Goal: Transaction & Acquisition: Purchase product/service

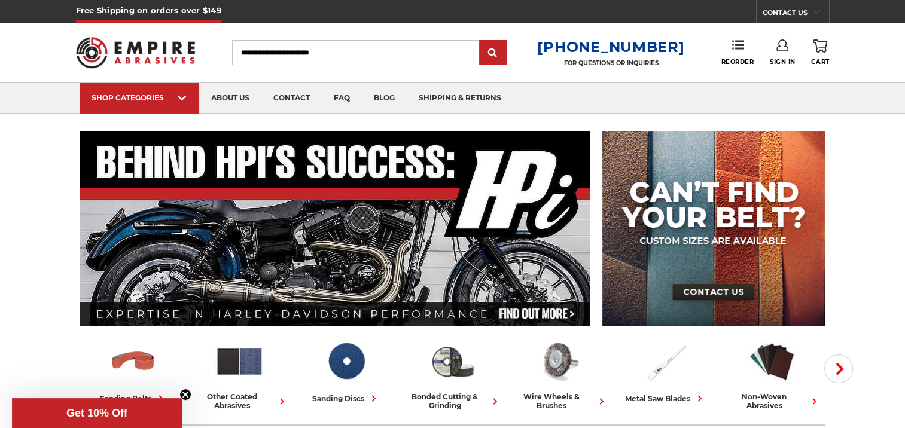
scroll to position [120, 0]
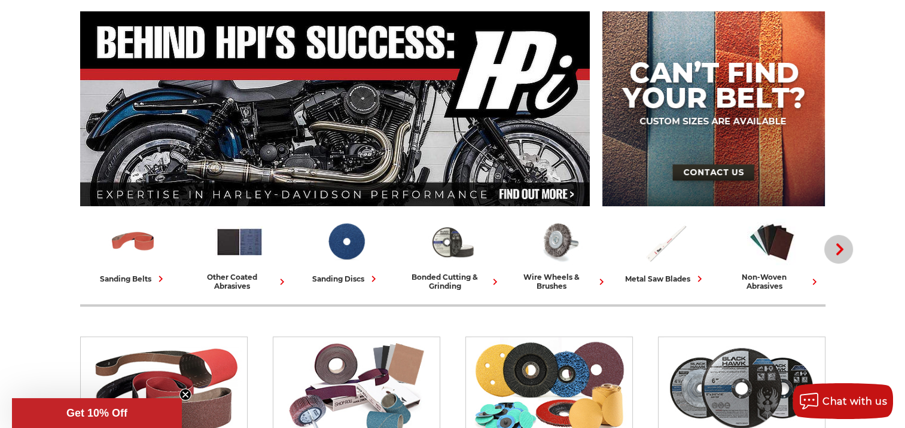
click at [837, 248] on icon "button" at bounding box center [839, 249] width 12 height 12
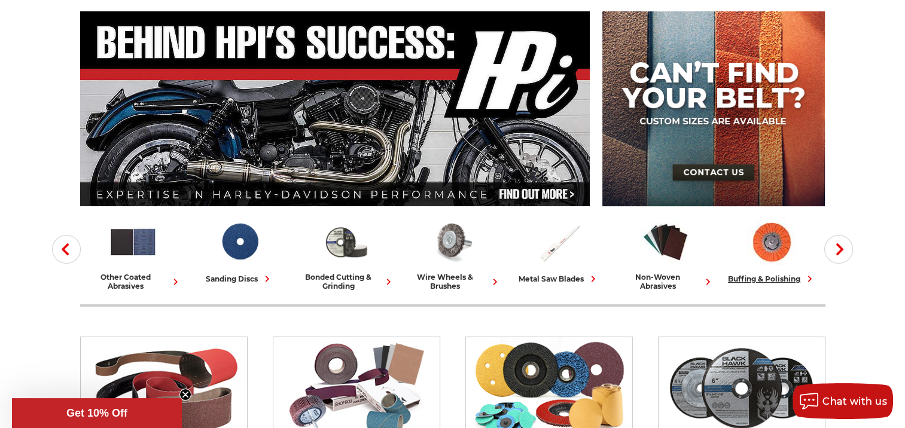
click at [765, 279] on div "buffing & polishing" at bounding box center [772, 279] width 88 height 13
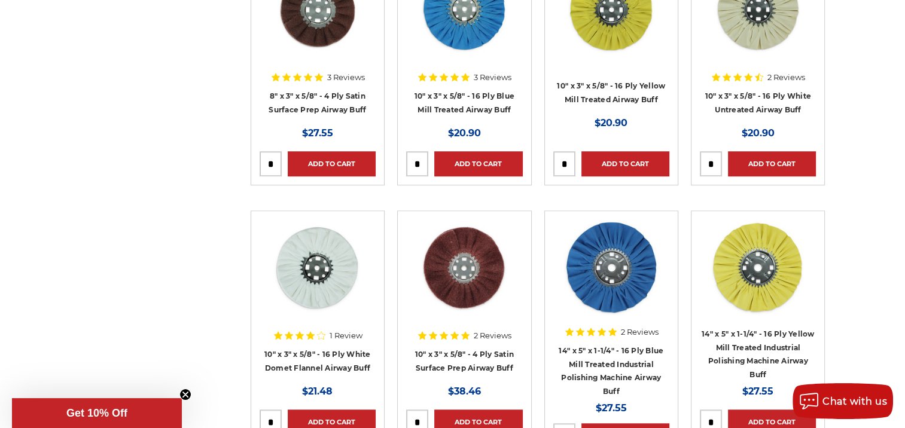
scroll to position [897, 0]
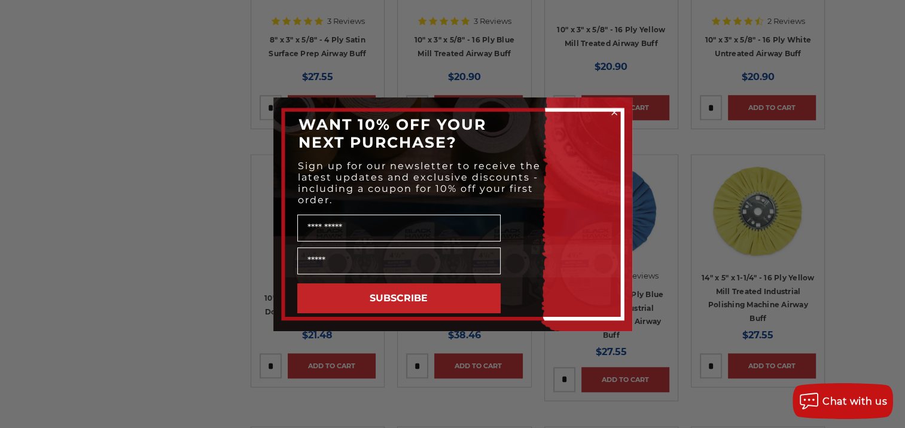
click at [615, 110] on circle "Close dialog" at bounding box center [613, 111] width 11 height 11
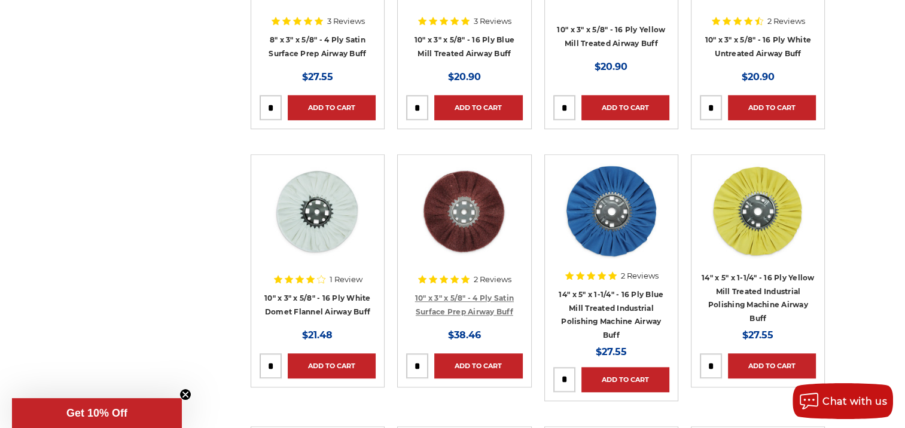
click at [461, 305] on link "10" x 3" x 5/8" - 4 Ply Satin Surface Prep Airway Buff" at bounding box center [464, 305] width 99 height 23
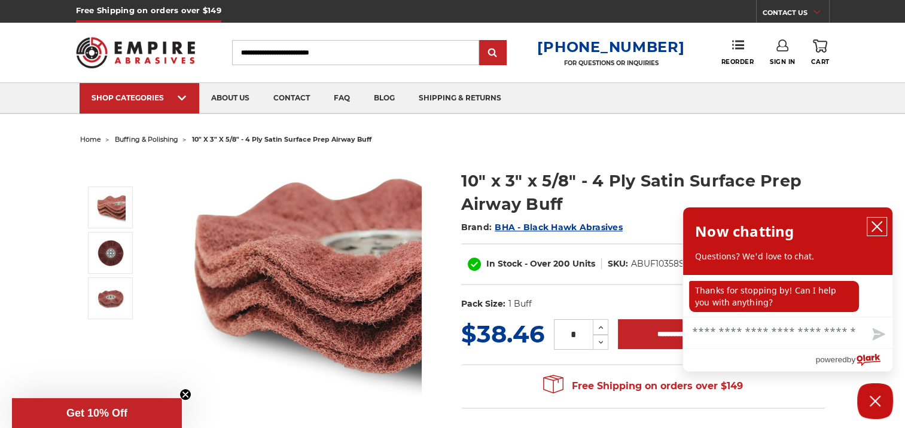
click at [878, 225] on icon "close chatbox" at bounding box center [877, 227] width 10 height 10
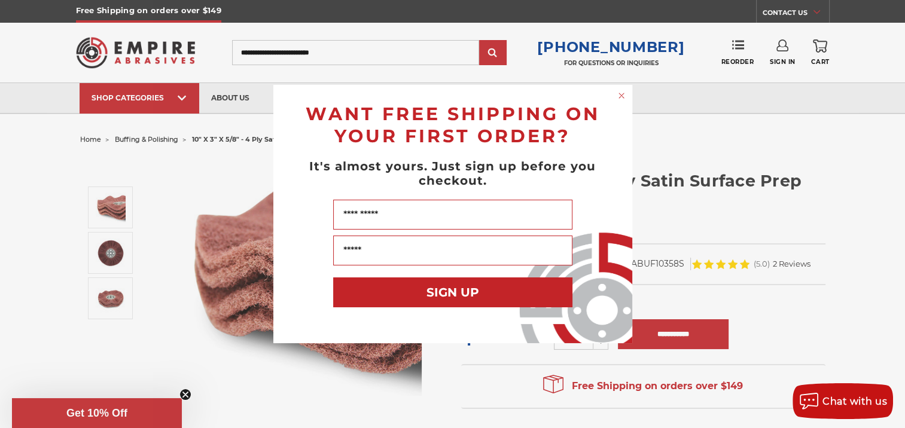
click at [621, 94] on circle "Close dialog" at bounding box center [620, 95] width 11 height 11
